Goal: Task Accomplishment & Management: Manage account settings

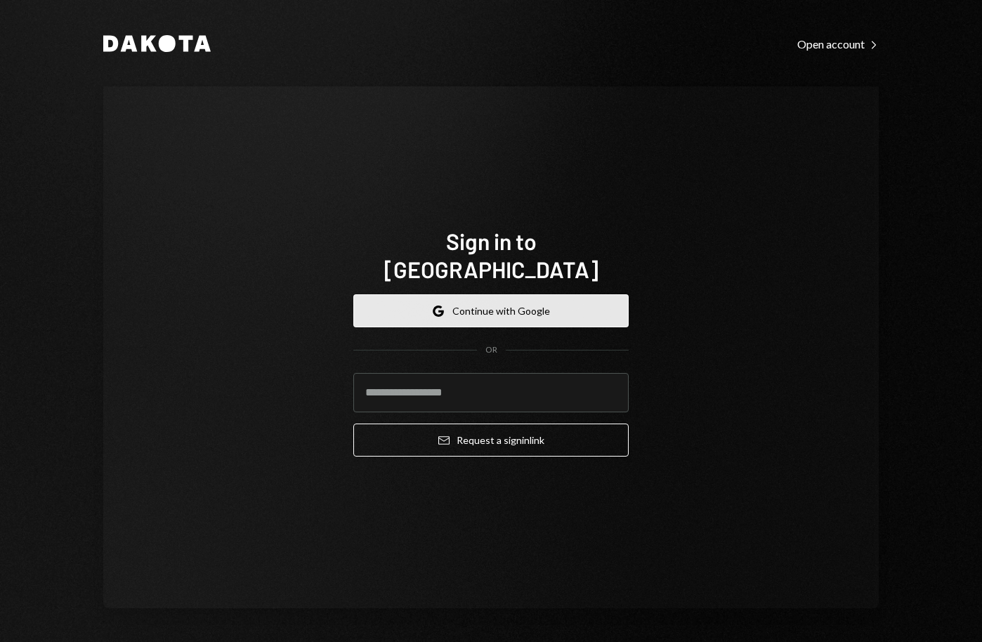
click at [540, 294] on button "Google Continue with Google" at bounding box center [490, 310] width 275 height 33
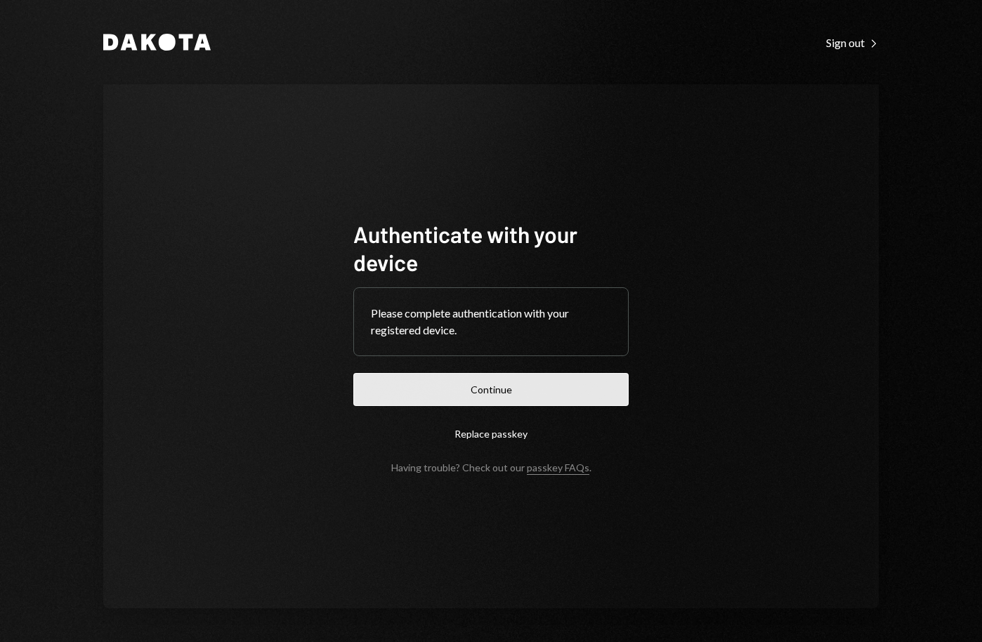
click at [530, 391] on button "Continue" at bounding box center [490, 389] width 275 height 33
